Goal: Information Seeking & Learning: Find specific page/section

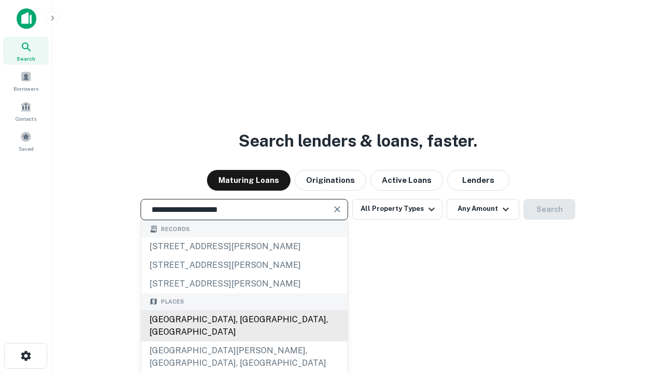
click at [244, 342] on div "[GEOGRAPHIC_DATA], [GEOGRAPHIC_DATA], [GEOGRAPHIC_DATA]" at bounding box center [244, 326] width 206 height 31
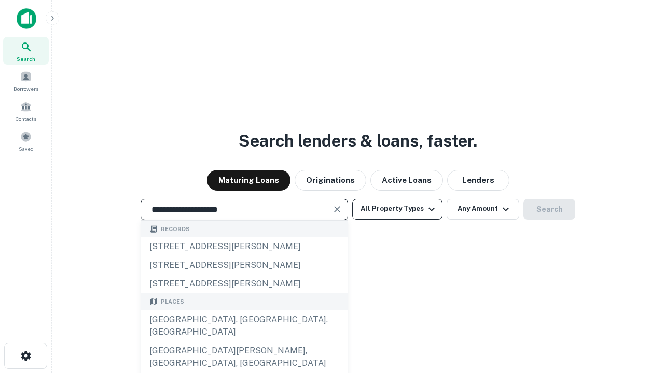
click at [397, 209] on button "All Property Types" at bounding box center [397, 209] width 90 height 21
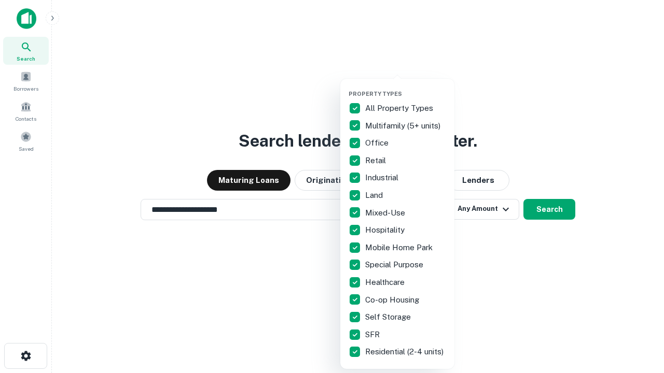
type input "**********"
click at [405, 87] on button "button" at bounding box center [405, 87] width 114 height 1
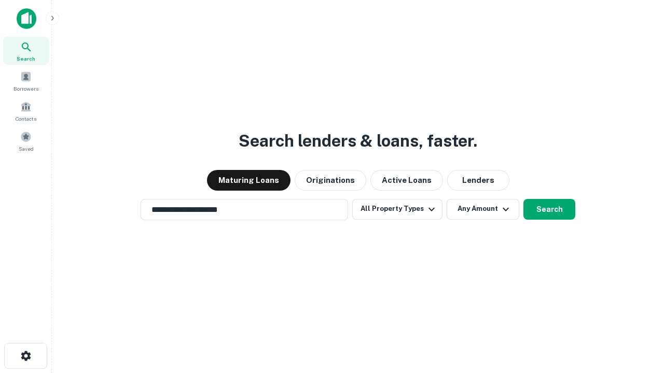
scroll to position [16, 0]
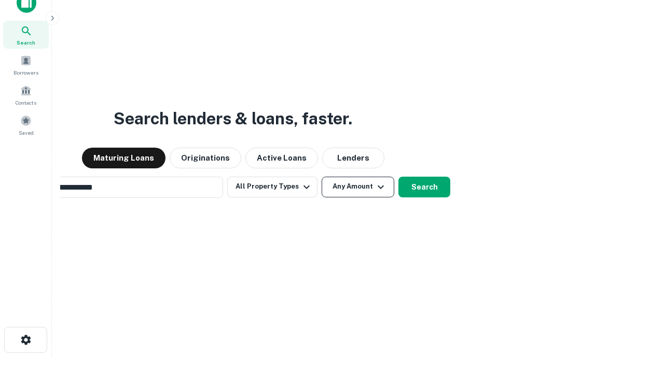
click at [321, 177] on button "Any Amount" at bounding box center [357, 187] width 73 height 21
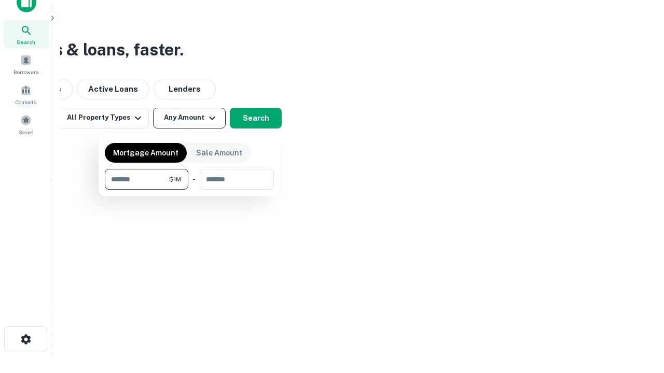
type input "*******"
click at [189, 190] on button "button" at bounding box center [189, 190] width 169 height 1
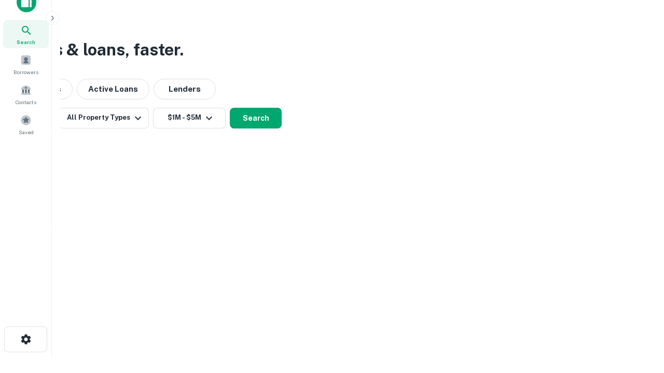
scroll to position [6, 191]
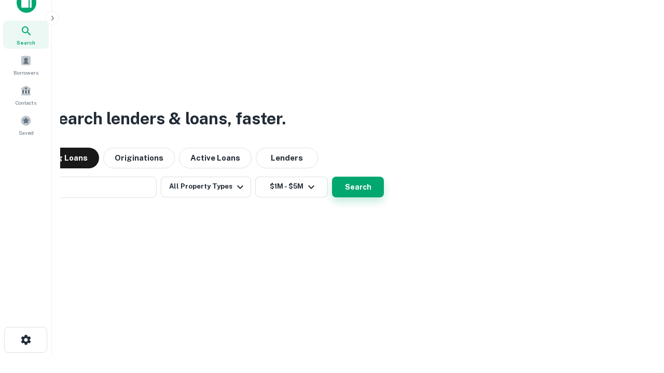
click at [332, 177] on button "Search" at bounding box center [358, 187] width 52 height 21
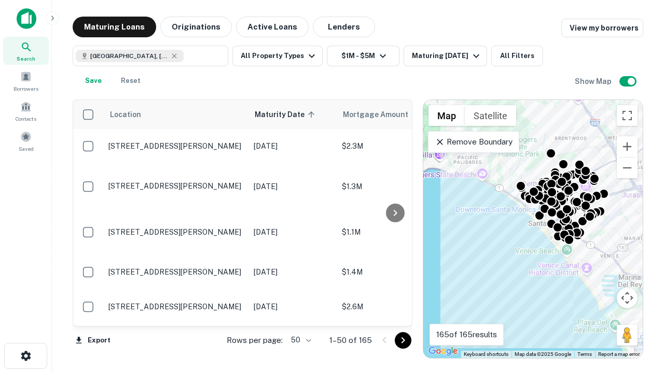
click at [299, 340] on body "Search Borrowers Contacts Saved Maturing Loans Originations Active Loans Lender…" at bounding box center [332, 186] width 664 height 373
click at [300, 314] on li "25" at bounding box center [300, 314] width 30 height 19
